Goal: Navigation & Orientation: Find specific page/section

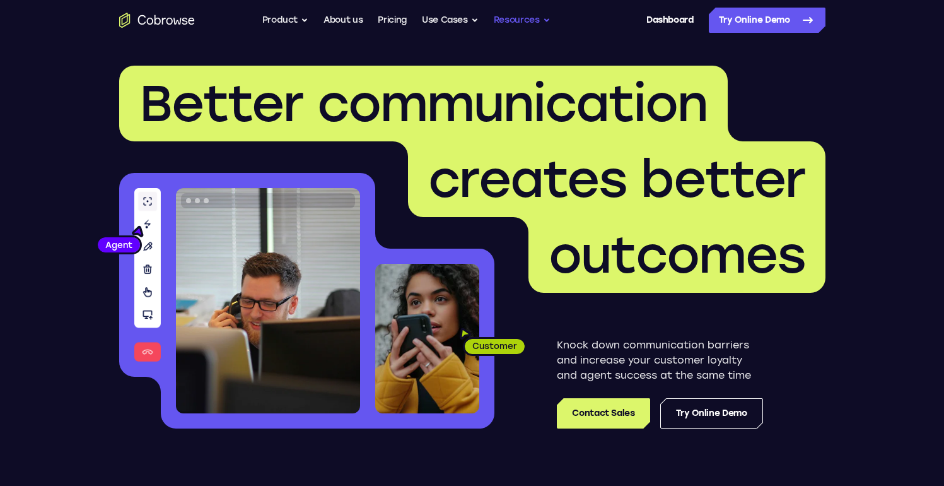
click at [531, 23] on button "Resources" at bounding box center [522, 20] width 57 height 25
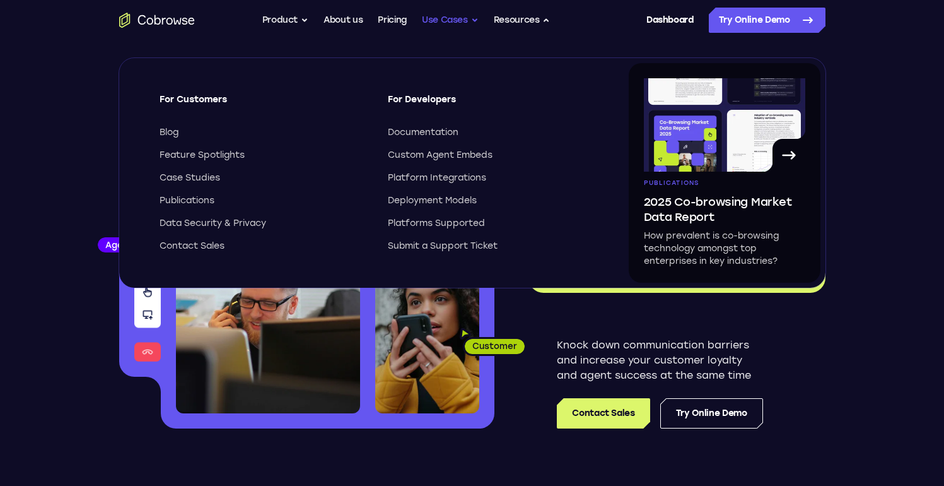
click at [464, 21] on button "Use Cases" at bounding box center [450, 20] width 57 height 25
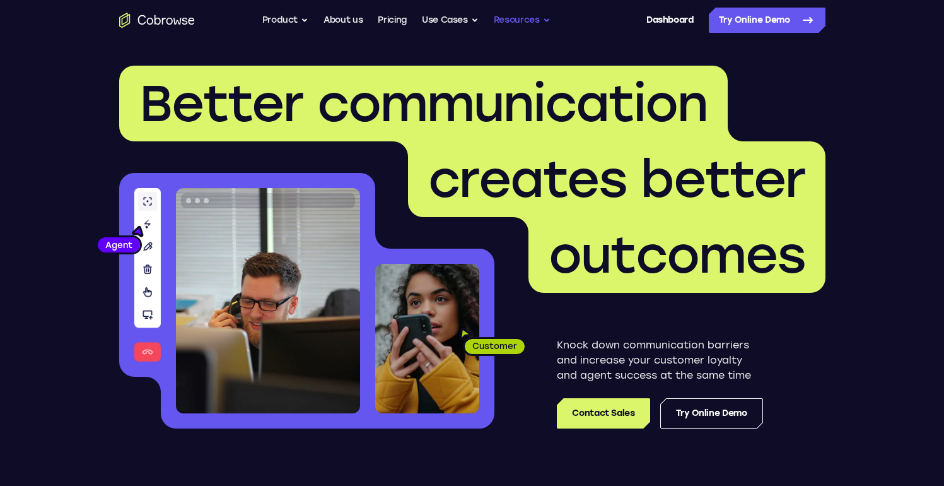
click at [523, 25] on button "Resources" at bounding box center [522, 20] width 57 height 25
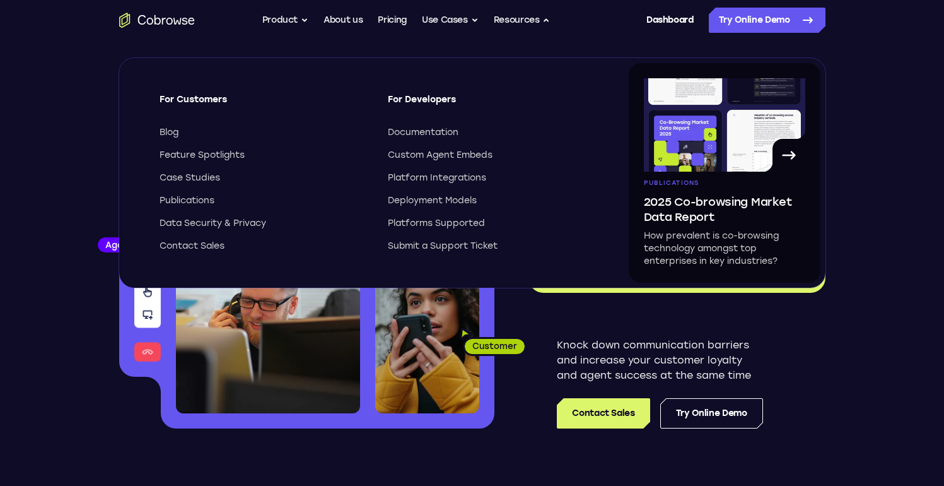
click at [309, 25] on ul "Go back Powerful, Flexible and Trustworthy. Avoid all extra friction for both A…" at bounding box center [406, 20] width 288 height 25
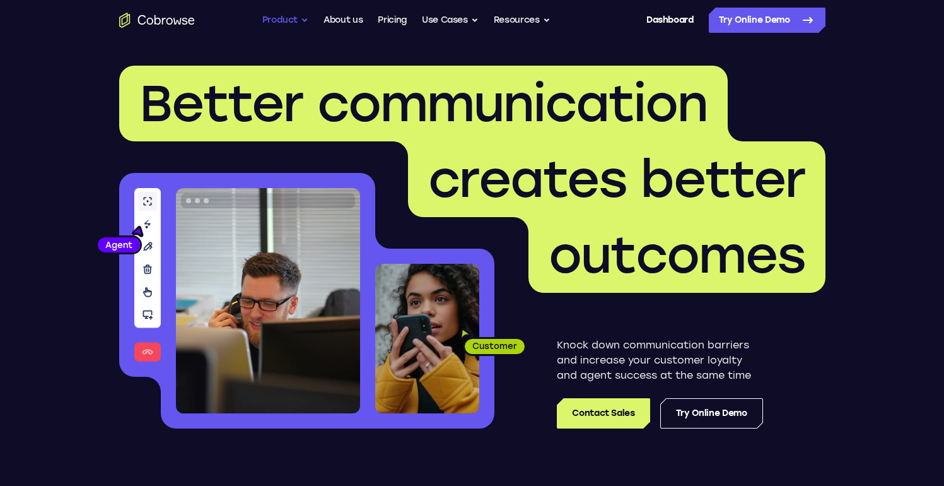
click at [288, 21] on button "Product" at bounding box center [285, 20] width 47 height 25
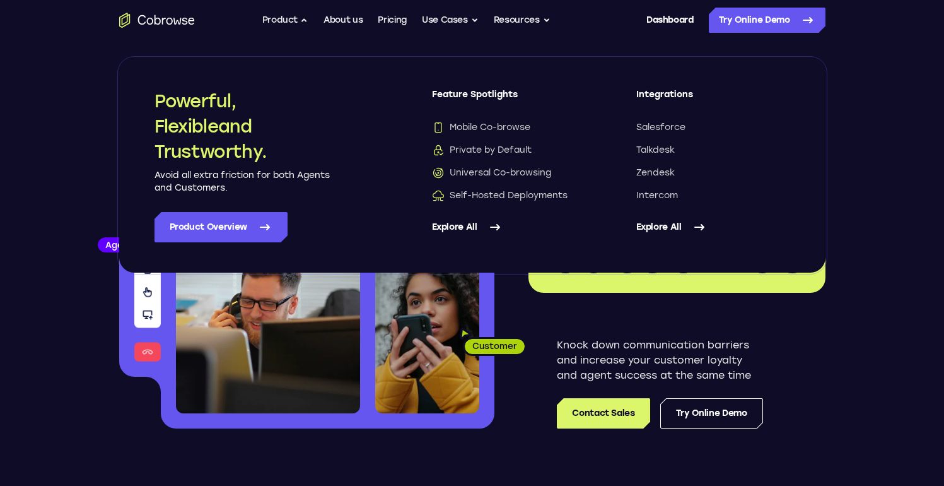
click at [468, 222] on link "Explore All" at bounding box center [509, 227] width 154 height 30
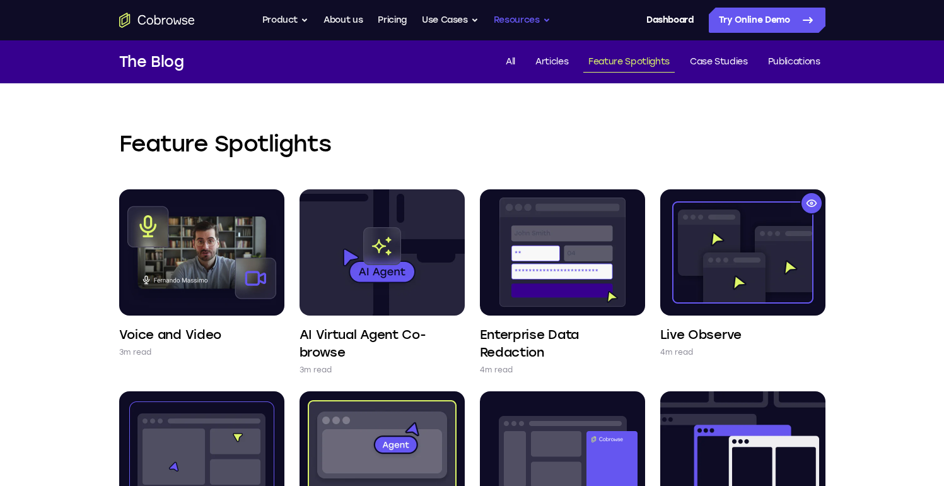
click at [520, 17] on button "Resources" at bounding box center [522, 20] width 57 height 25
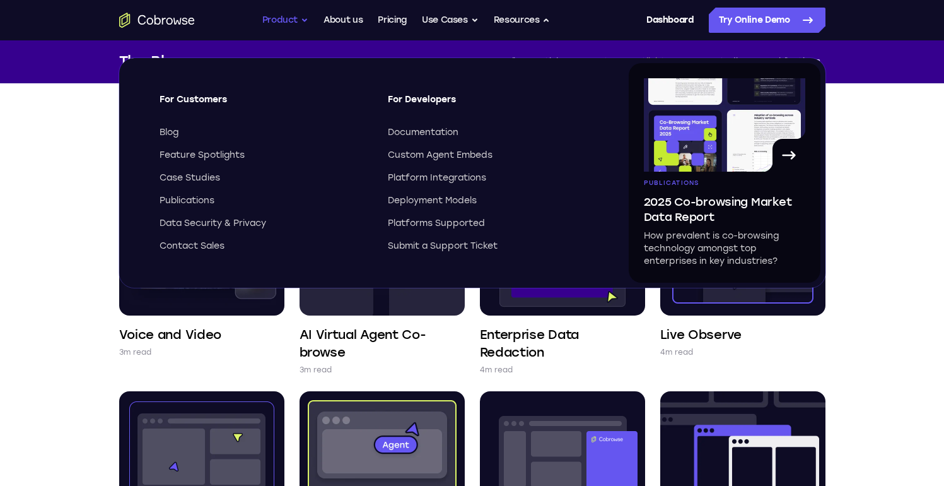
click at [288, 24] on button "Product" at bounding box center [285, 20] width 47 height 25
